Goal: Information Seeking & Learning: Find specific fact

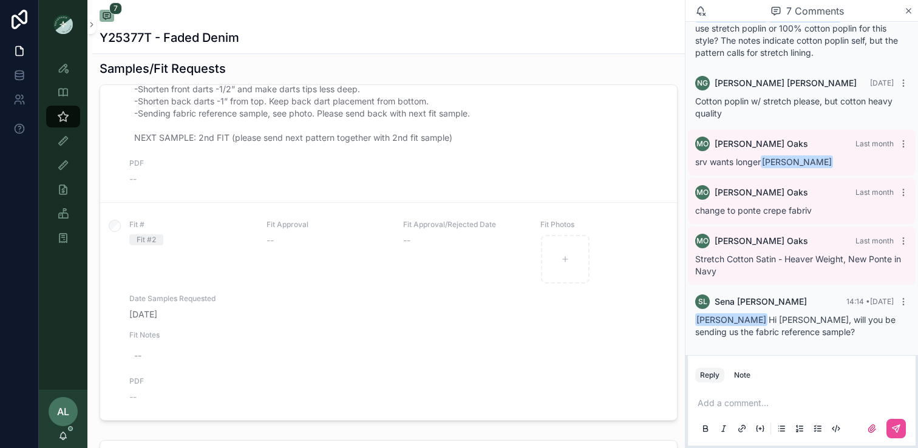
scroll to position [541, 0]
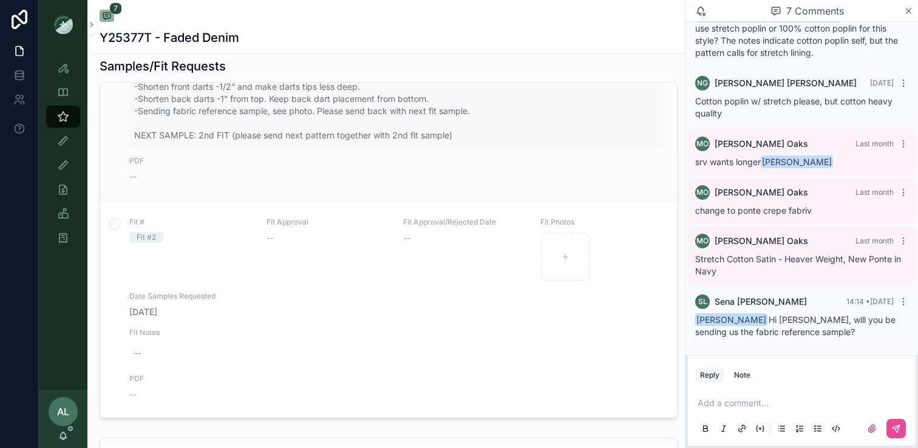
click at [155, 129] on span "HPS ON BODY: 35 1/2" FABRIC CONTENT: 97% Cotton/ 3%span FABRIC APPROVAL: change…" at bounding box center [396, 63] width 524 height 158
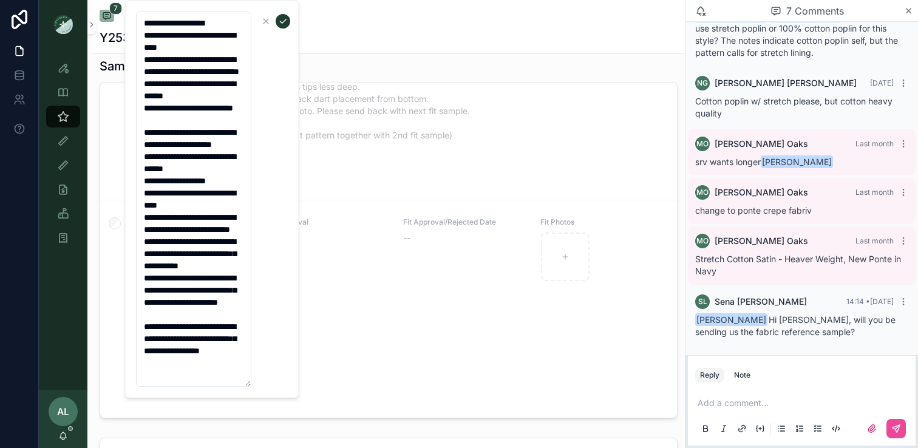
click at [281, 21] on icon "scrollable content" at bounding box center [283, 21] width 10 height 10
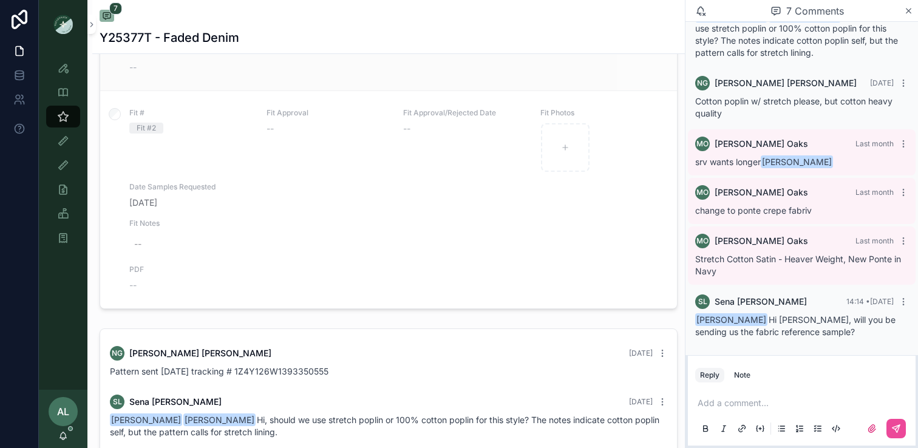
scroll to position [691, 0]
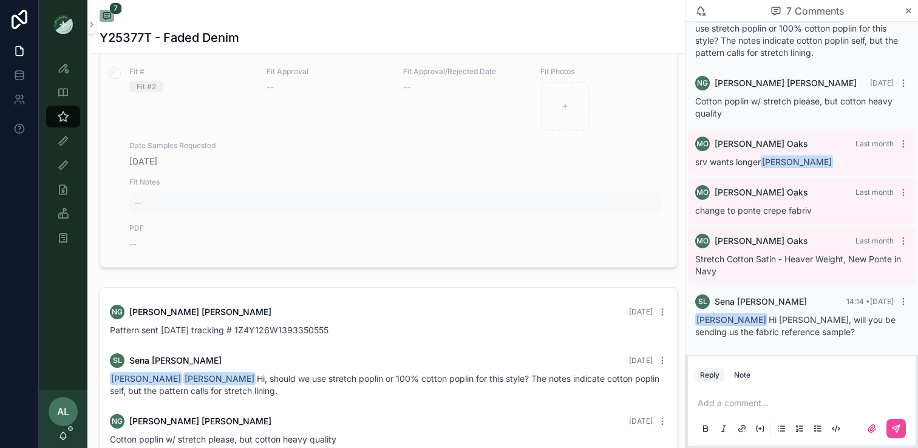
click at [269, 192] on div "--" at bounding box center [395, 203] width 533 height 22
click at [282, 216] on icon "scrollable content" at bounding box center [283, 218] width 10 height 10
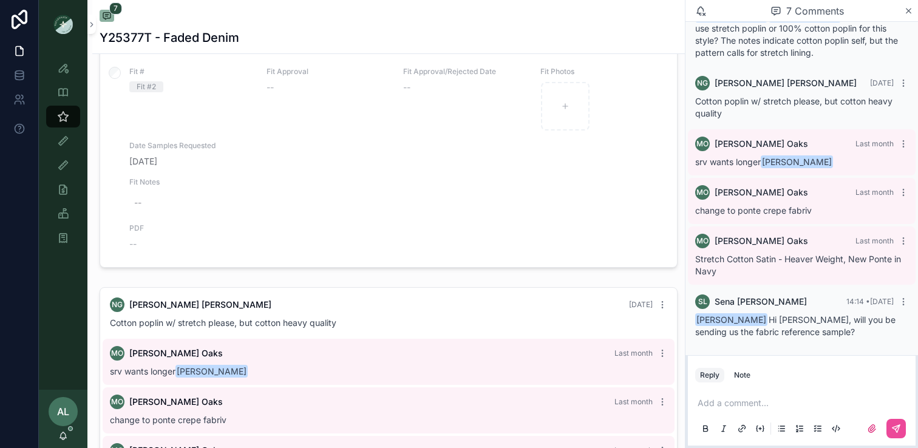
scroll to position [127, 0]
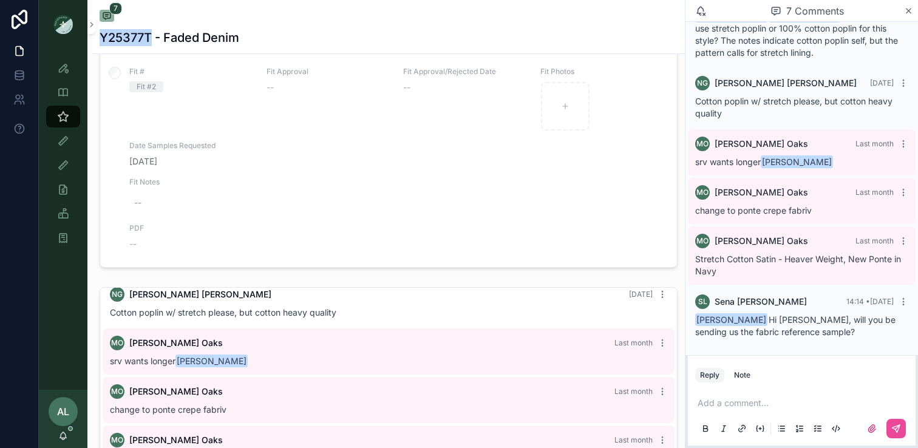
drag, startPoint x: 151, startPoint y: 39, endPoint x: 102, endPoint y: 35, distance: 48.7
click at [102, 35] on h1 "Y25377T - Faded Denim" at bounding box center [170, 37] width 140 height 17
copy h1 "Y25377T"
click at [57, 121] on icon "scrollable content" at bounding box center [63, 117] width 12 height 12
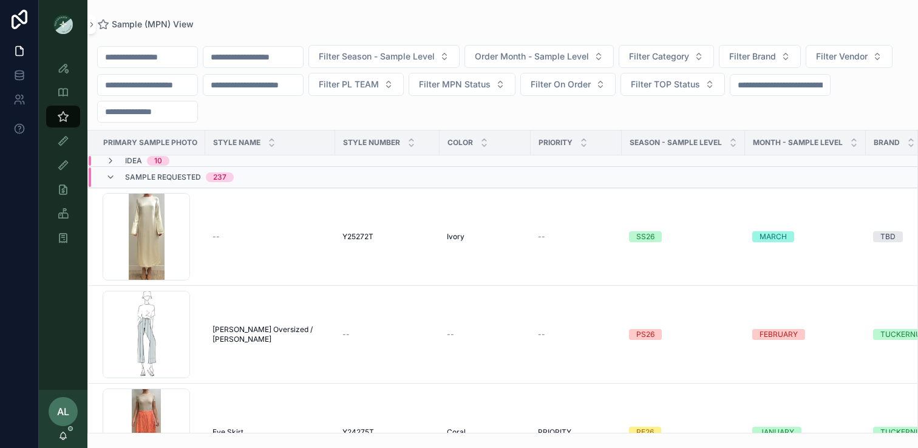
click at [263, 63] on input "scrollable content" at bounding box center [253, 57] width 100 height 17
paste input "*******"
type input "*******"
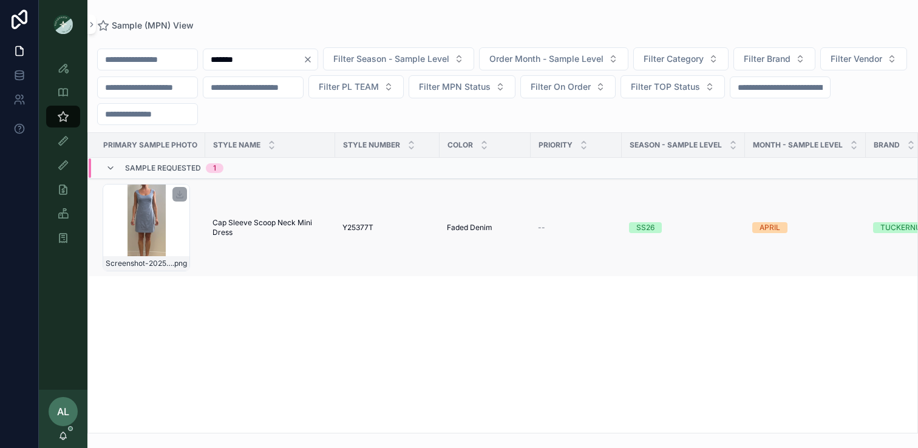
click at [186, 238] on div "Screenshot-2025-08-25-at-4.32.50-PM .png" at bounding box center [146, 227] width 87 height 87
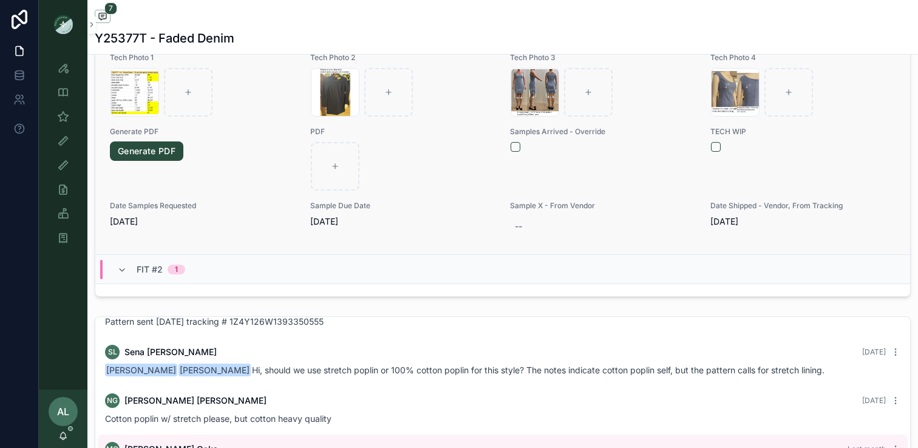
scroll to position [336, 0]
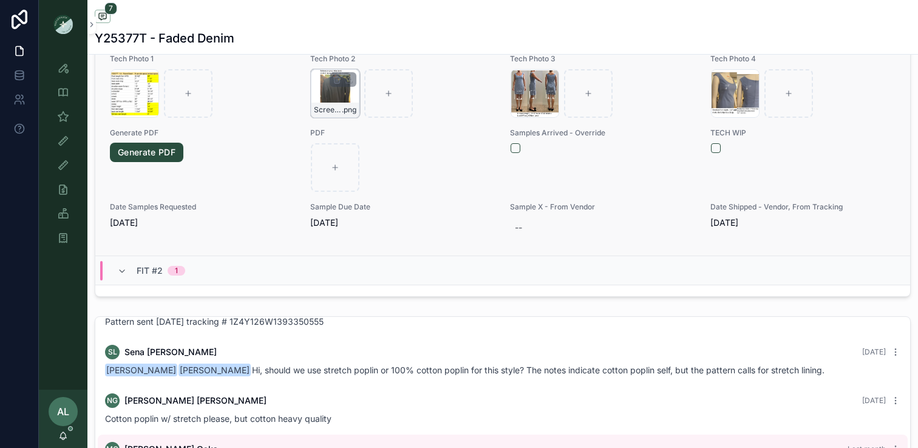
click at [329, 118] on div "Screenshot-2025-09-03-at-10.57.54-AM .png" at bounding box center [335, 93] width 49 height 49
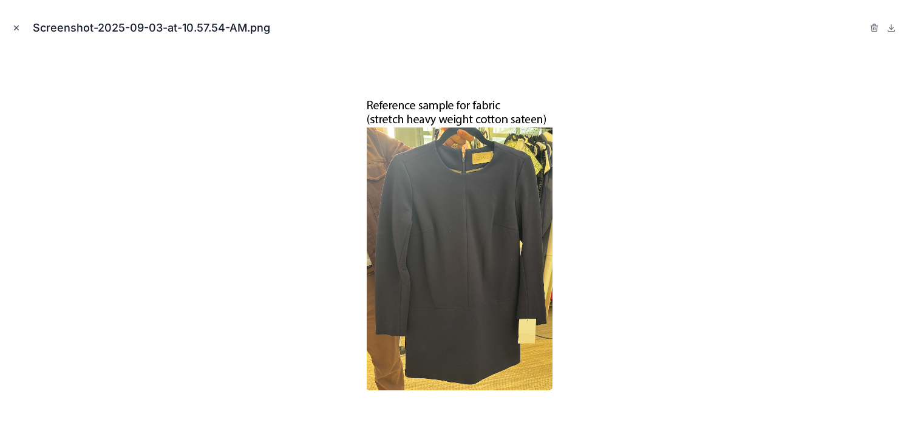
click at [15, 28] on icon "Close modal" at bounding box center [17, 28] width 4 height 4
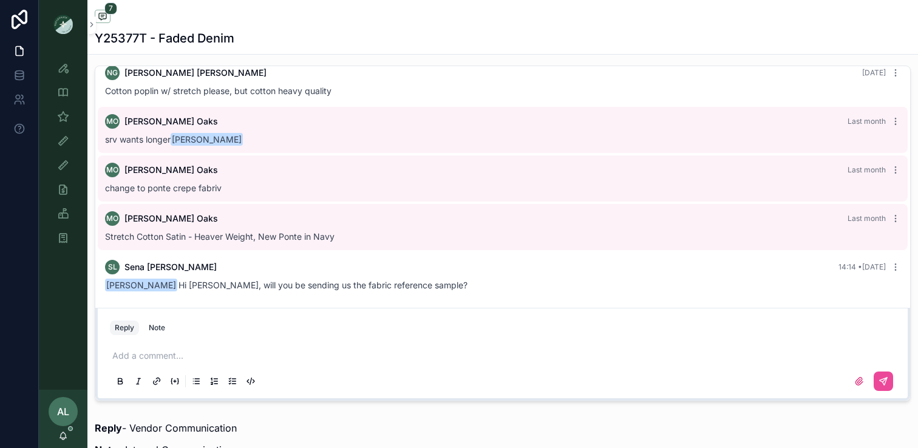
scroll to position [1008, 0]
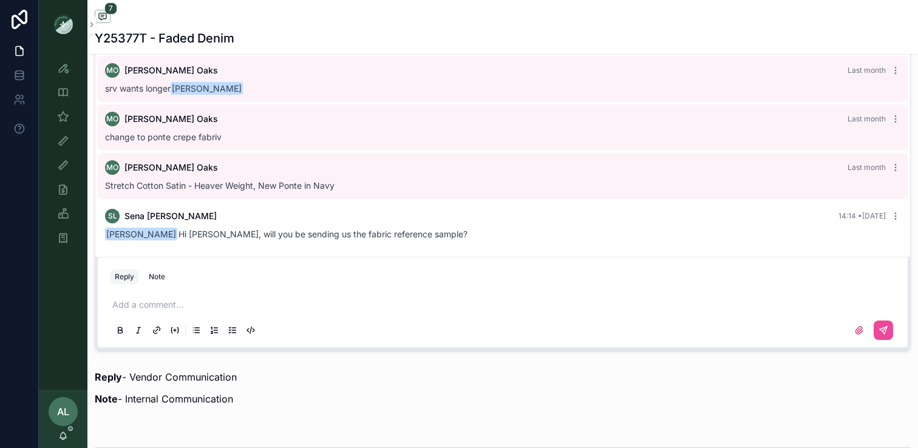
click at [165, 307] on p "scrollable content" at bounding box center [505, 305] width 786 height 12
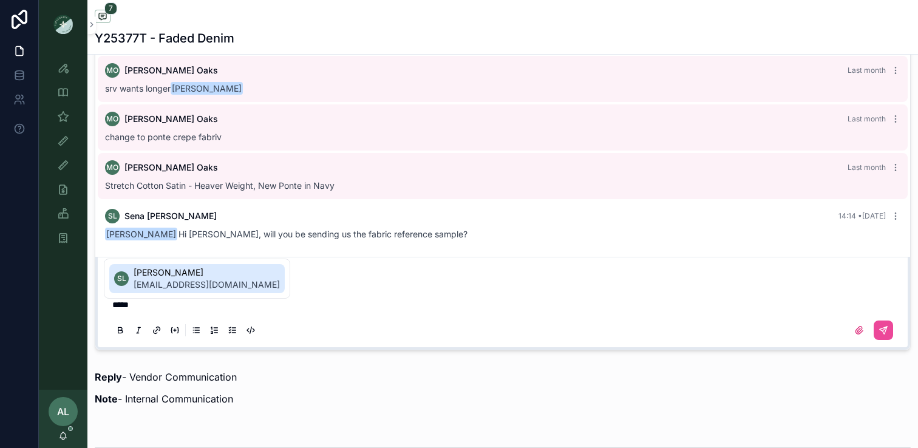
click at [165, 284] on span "sena@doandbecollection.com" at bounding box center [207, 285] width 146 height 12
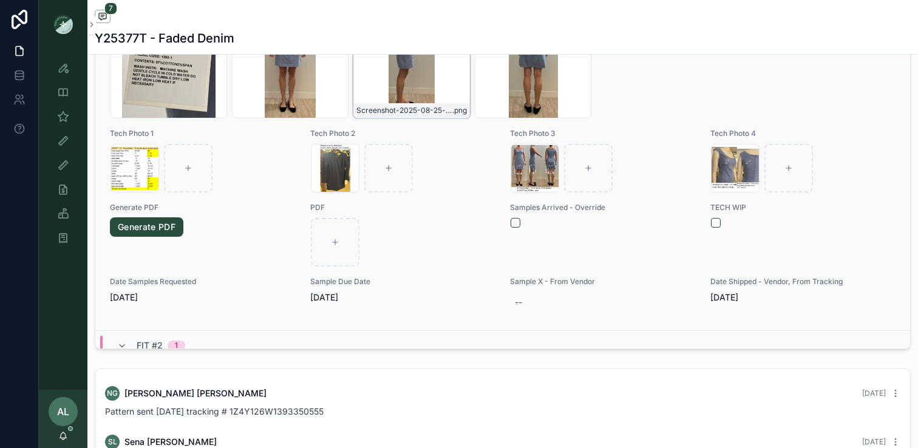
scroll to position [317, 0]
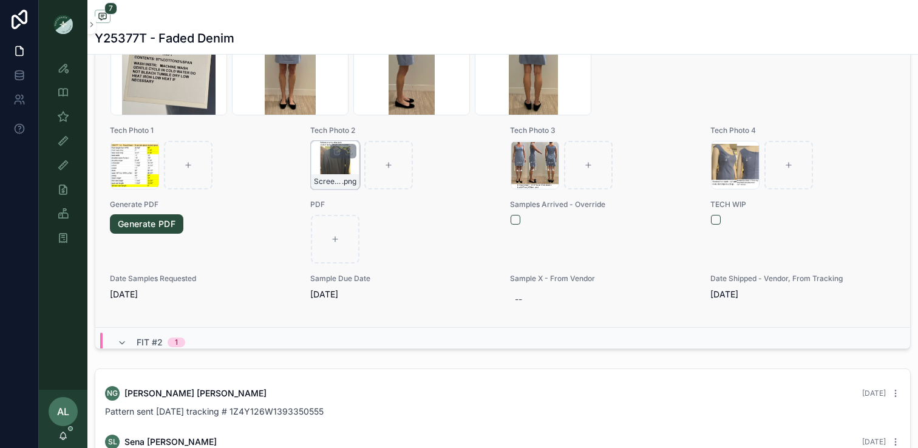
click at [337, 189] on div "Screenshot-2025-09-03-at-10.57.54-AM .png" at bounding box center [335, 165] width 49 height 49
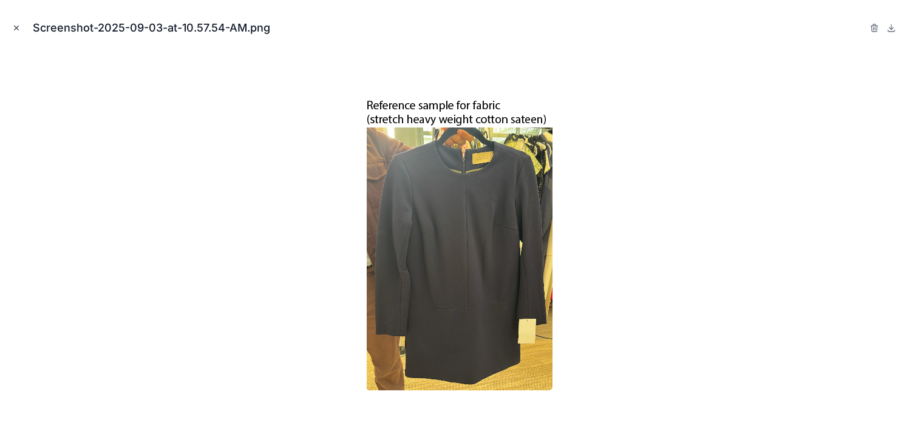
click at [17, 29] on icon "Close modal" at bounding box center [16, 28] width 9 height 9
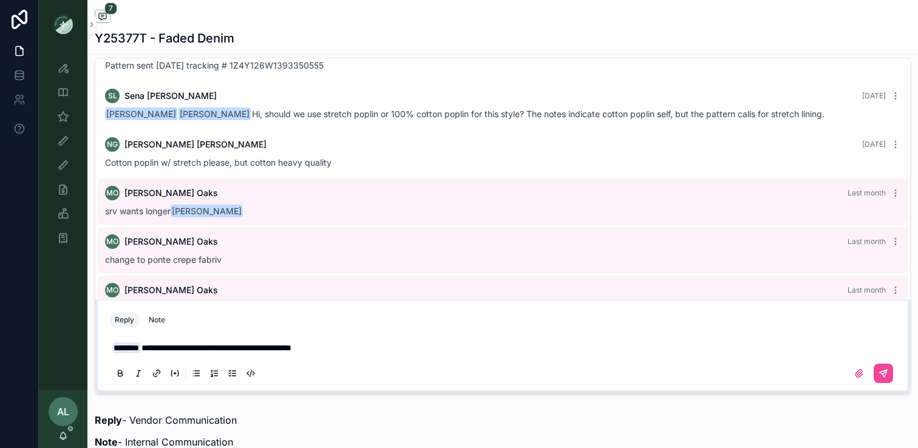
scroll to position [115, 0]
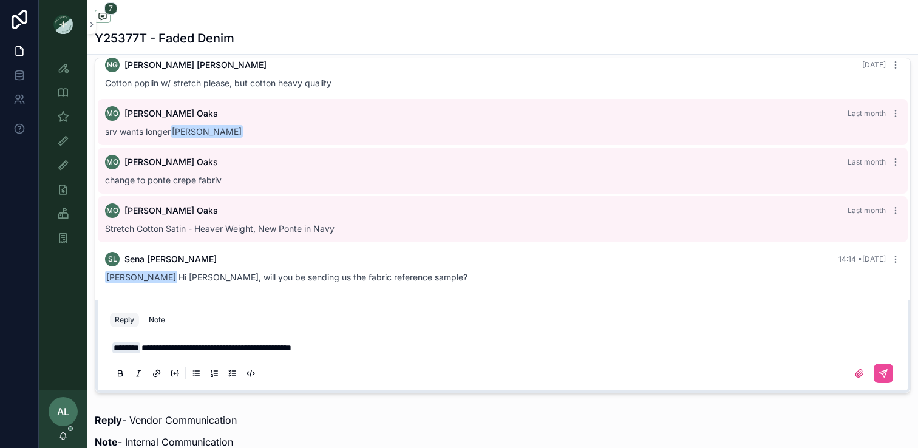
click at [383, 343] on p "**********" at bounding box center [505, 348] width 786 height 12
click at [763, 375] on icon "scrollable content" at bounding box center [883, 373] width 7 height 7
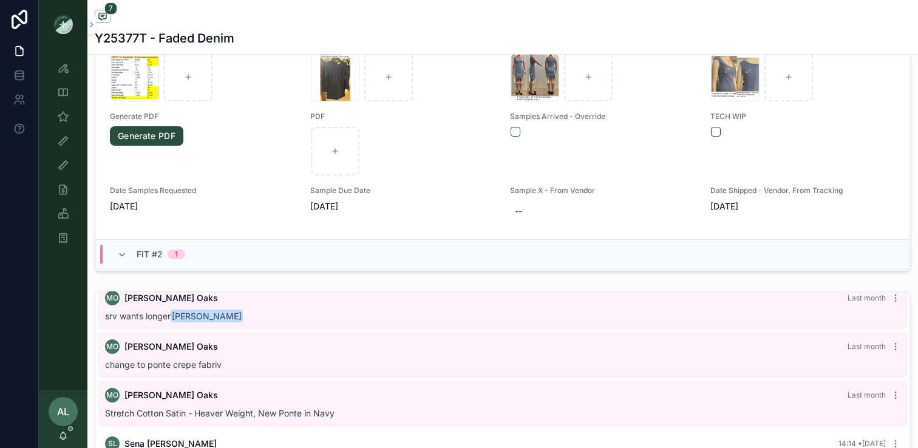
scroll to position [329, 0]
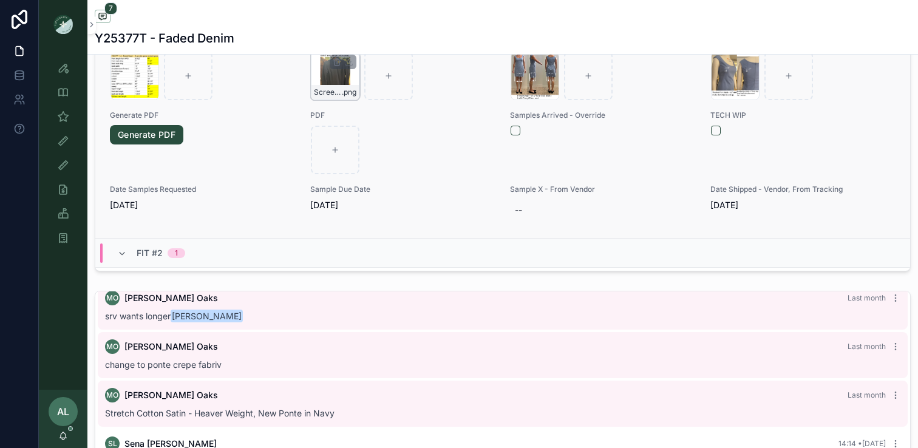
click at [318, 100] on div "Screenshot-2025-09-03-at-10.57.54-AM .png" at bounding box center [335, 76] width 49 height 49
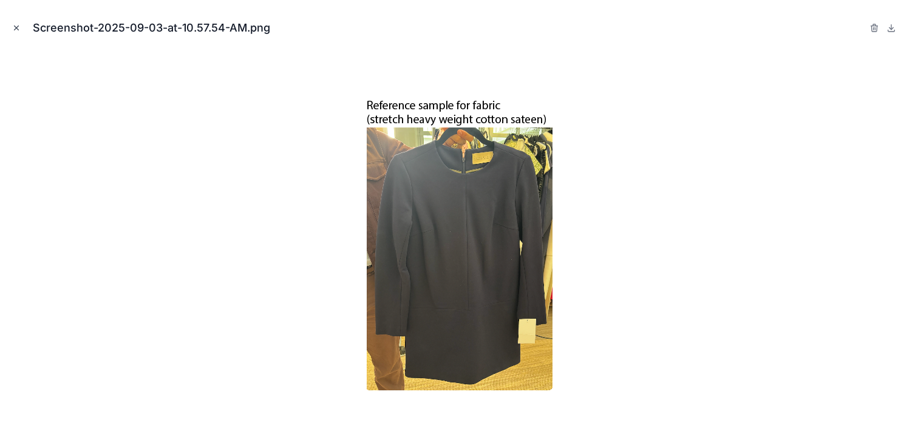
click at [18, 25] on icon "Close modal" at bounding box center [16, 28] width 9 height 9
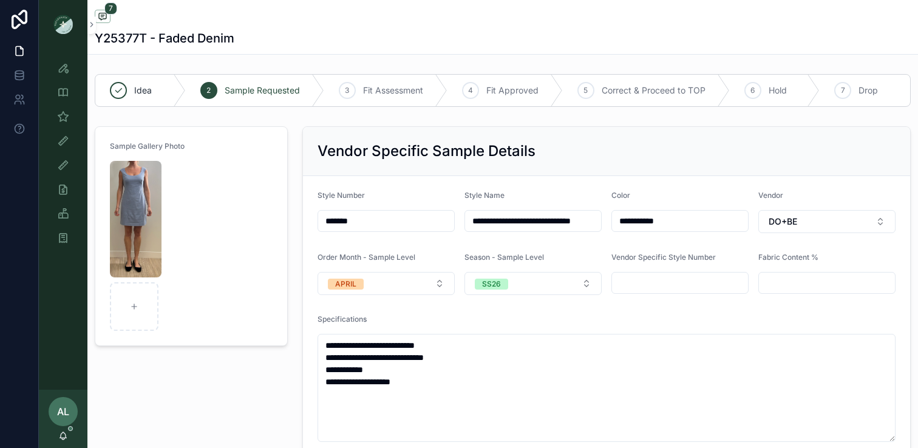
click at [210, 390] on div "Sample Gallery Photo" at bounding box center [191, 366] width 208 height 491
click at [236, 381] on div "Sample Gallery Photo" at bounding box center [191, 366] width 208 height 491
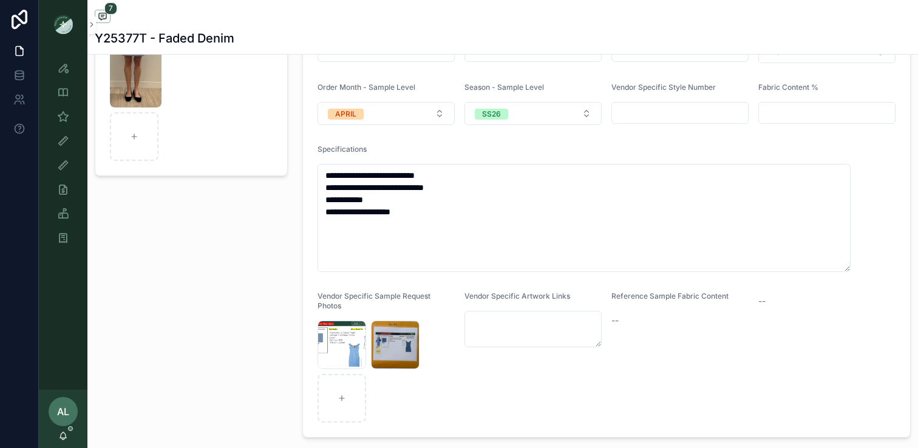
scroll to position [160, 0]
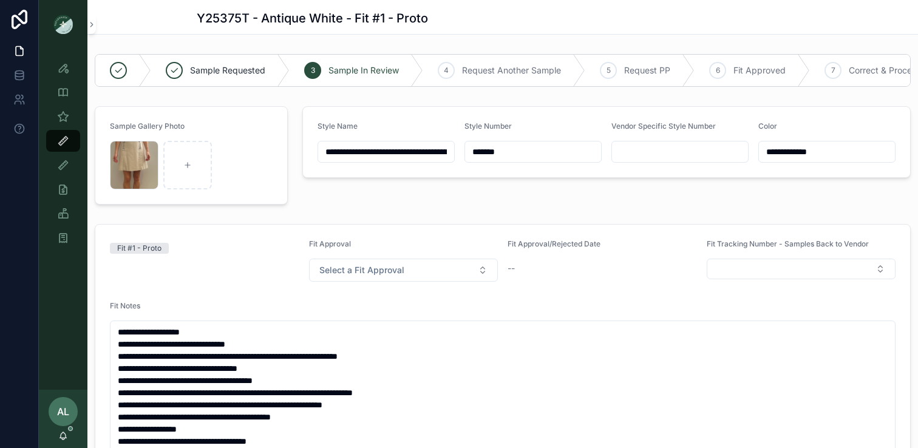
scroll to position [78, 0]
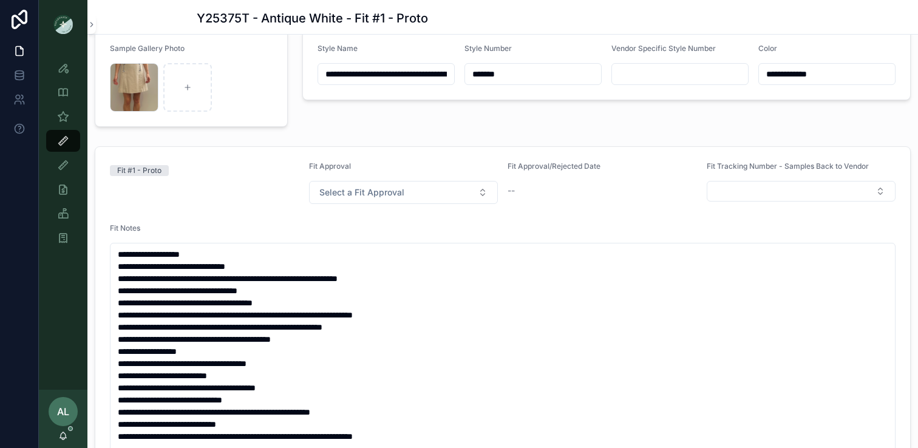
click at [228, 179] on div "Fit #1 - Proto" at bounding box center [204, 171] width 189 height 18
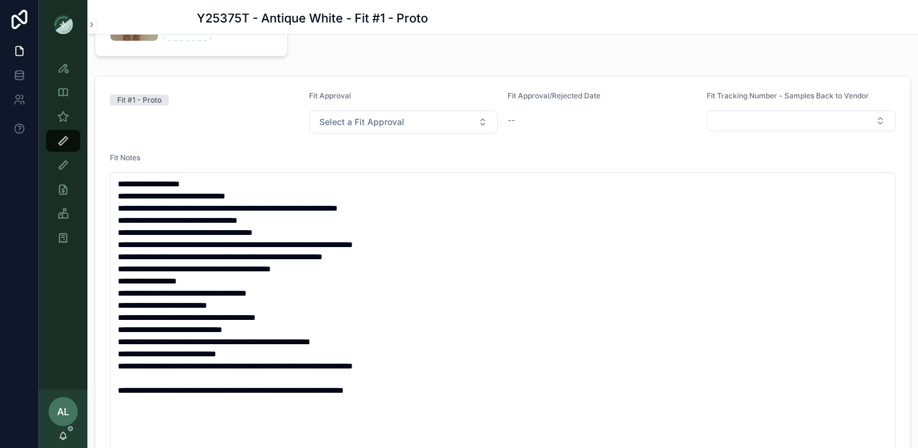
scroll to position [158, 0]
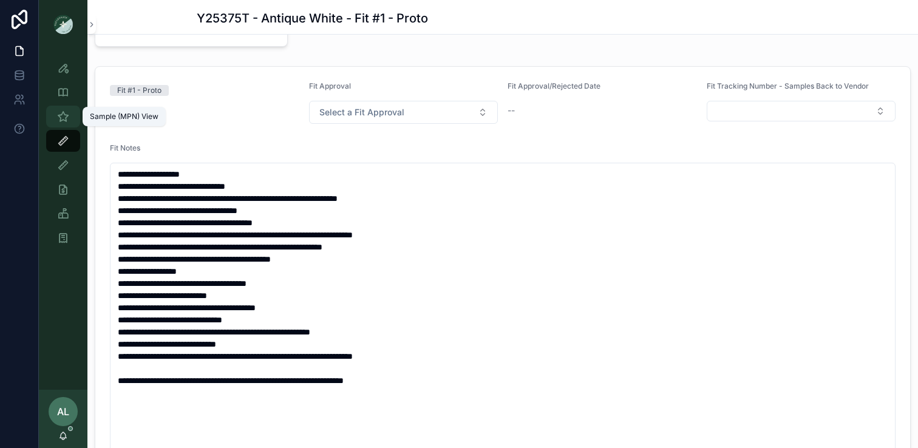
click at [66, 111] on icon "scrollable content" at bounding box center [63, 117] width 12 height 12
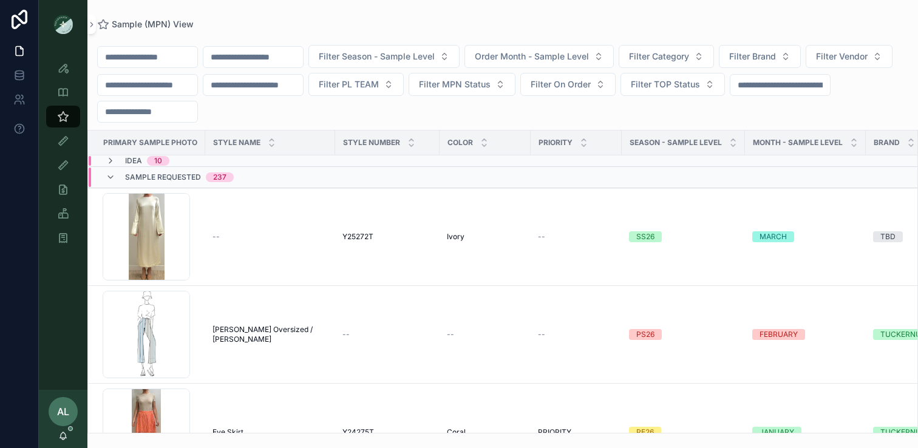
click at [279, 64] on input "scrollable content" at bounding box center [253, 57] width 100 height 17
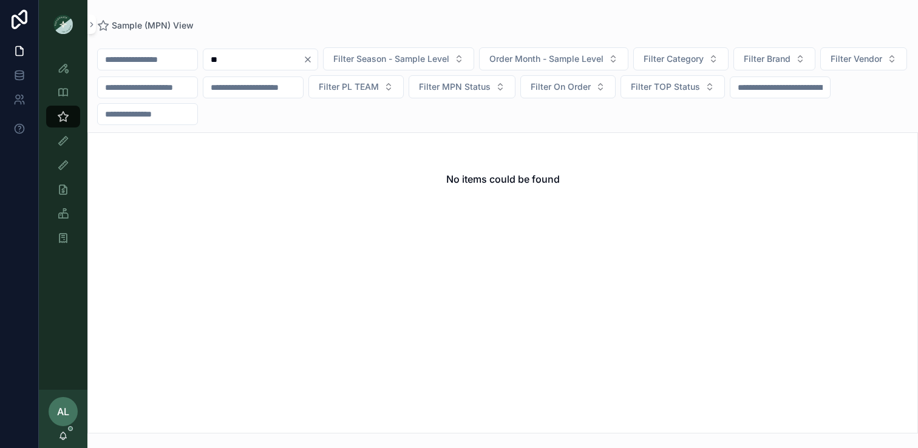
type input "*"
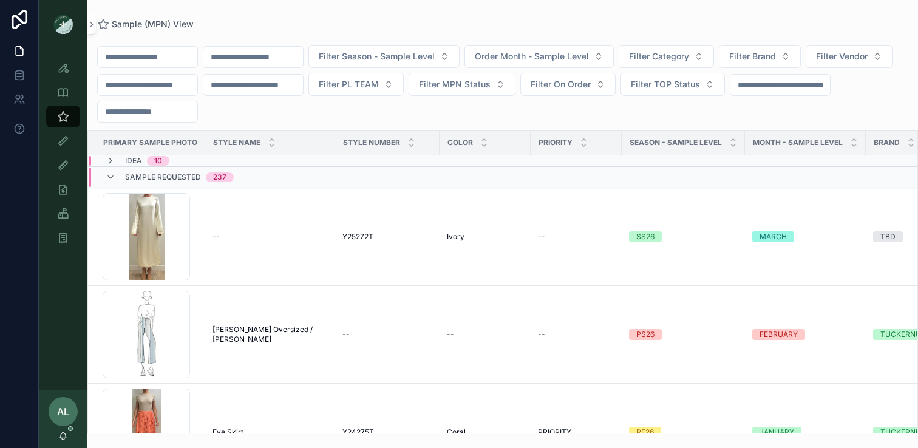
click at [451, 9] on div "Sample (MPN) View Filter Season - Sample Level Order Month - Sample Level Filte…" at bounding box center [502, 217] width 831 height 434
